Goal: Navigation & Orientation: Find specific page/section

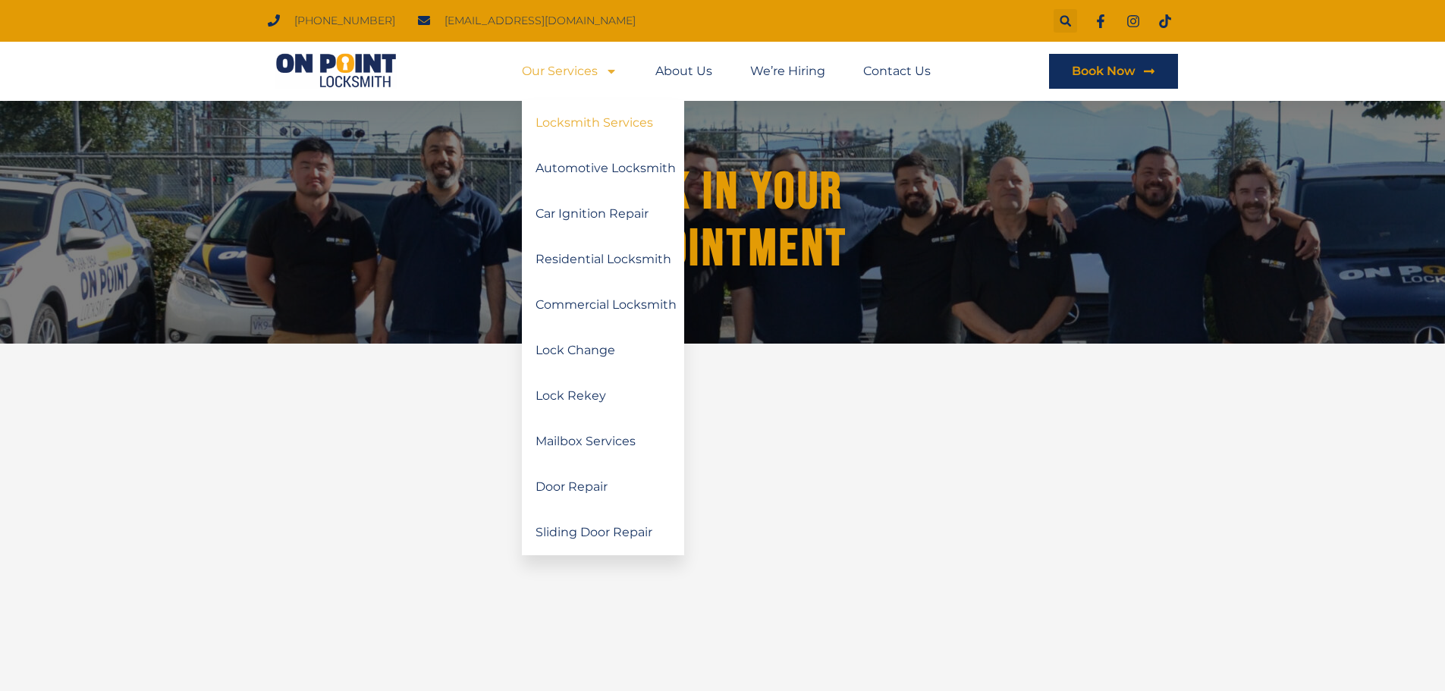
click at [595, 118] on link "Locksmith Services" at bounding box center [603, 123] width 162 height 46
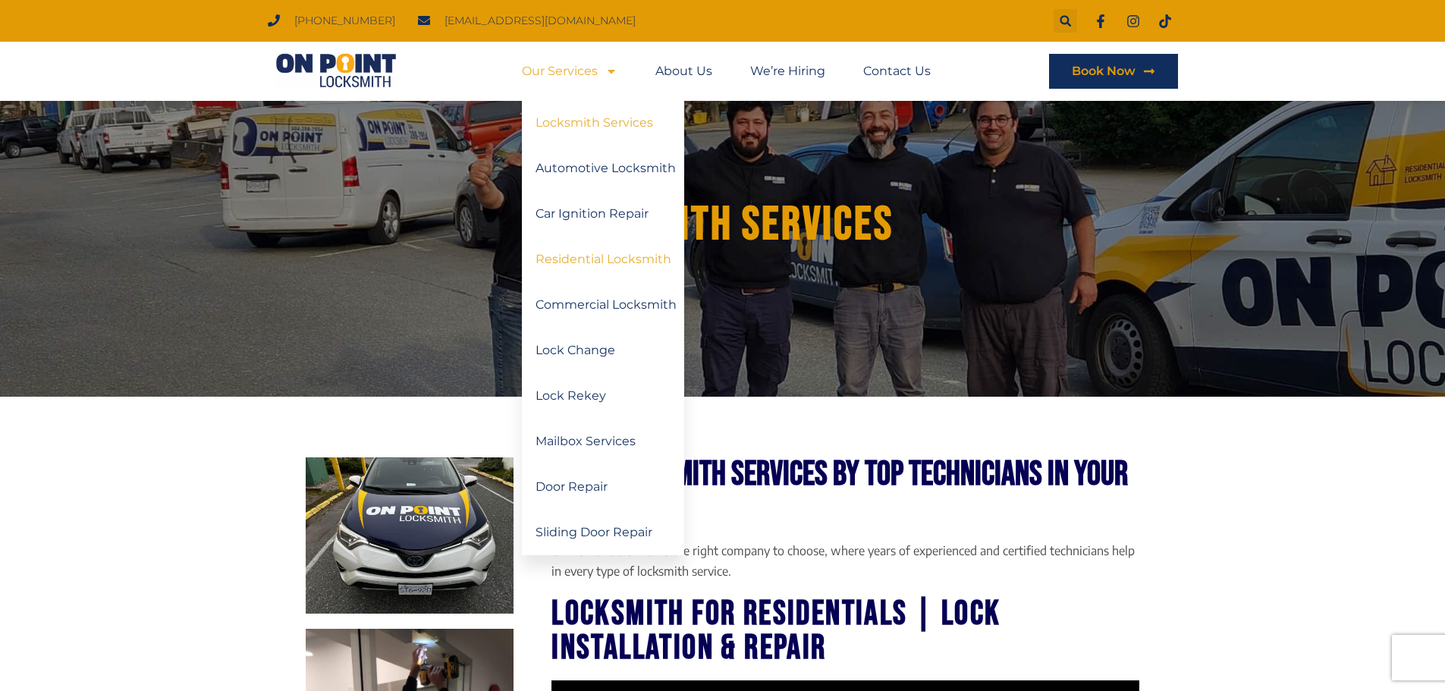
click at [633, 265] on link "Residential Locksmith" at bounding box center [603, 260] width 162 height 46
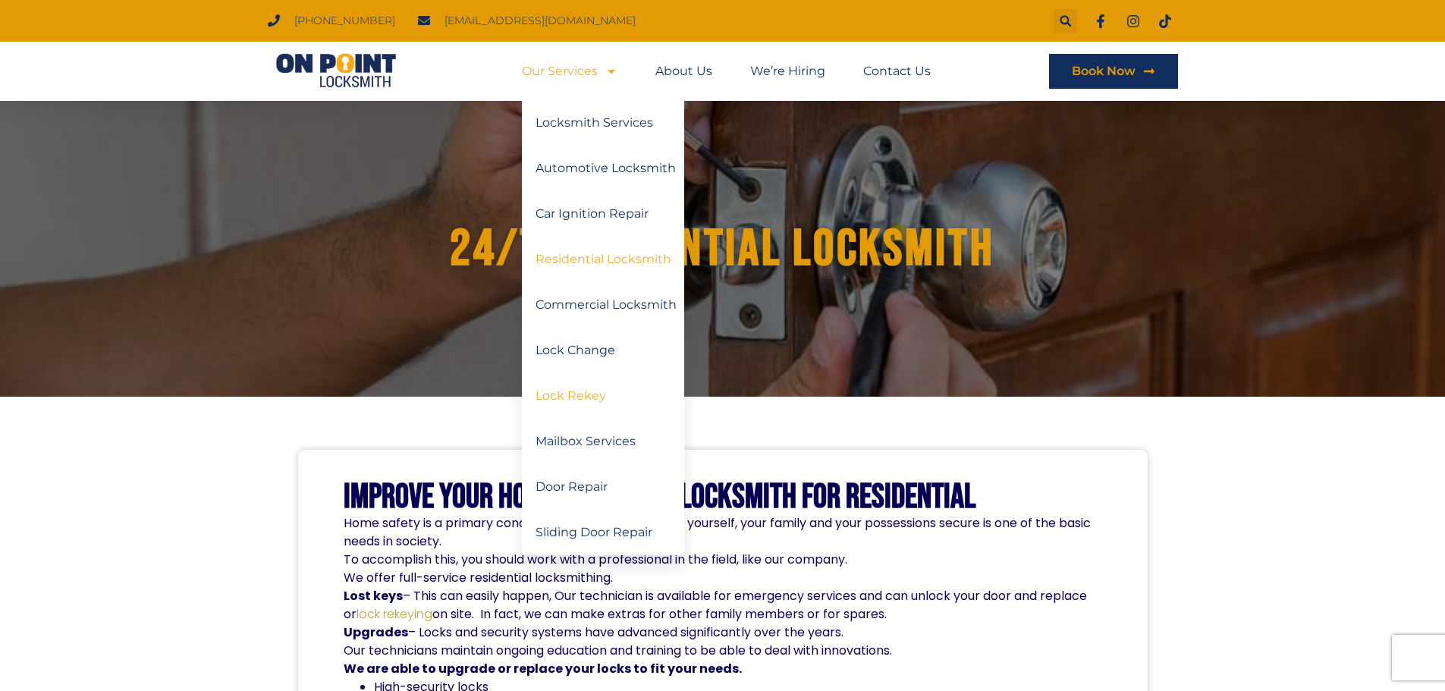
click at [565, 402] on link "Lock Rekey" at bounding box center [603, 396] width 162 height 46
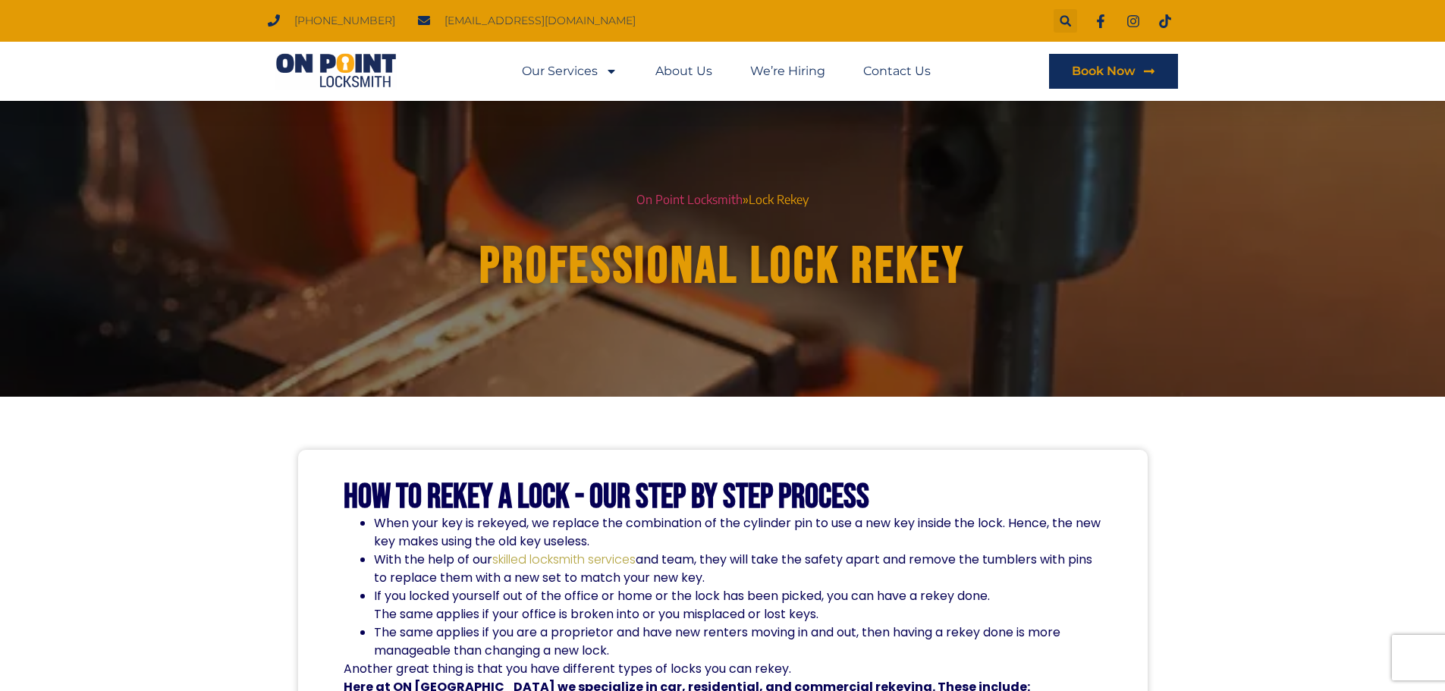
click at [318, 366] on div "On Point Locksmith » Lock Rekey Professional Lock Rekey" at bounding box center [722, 249] width 849 height 296
